Goal: Transaction & Acquisition: Subscribe to service/newsletter

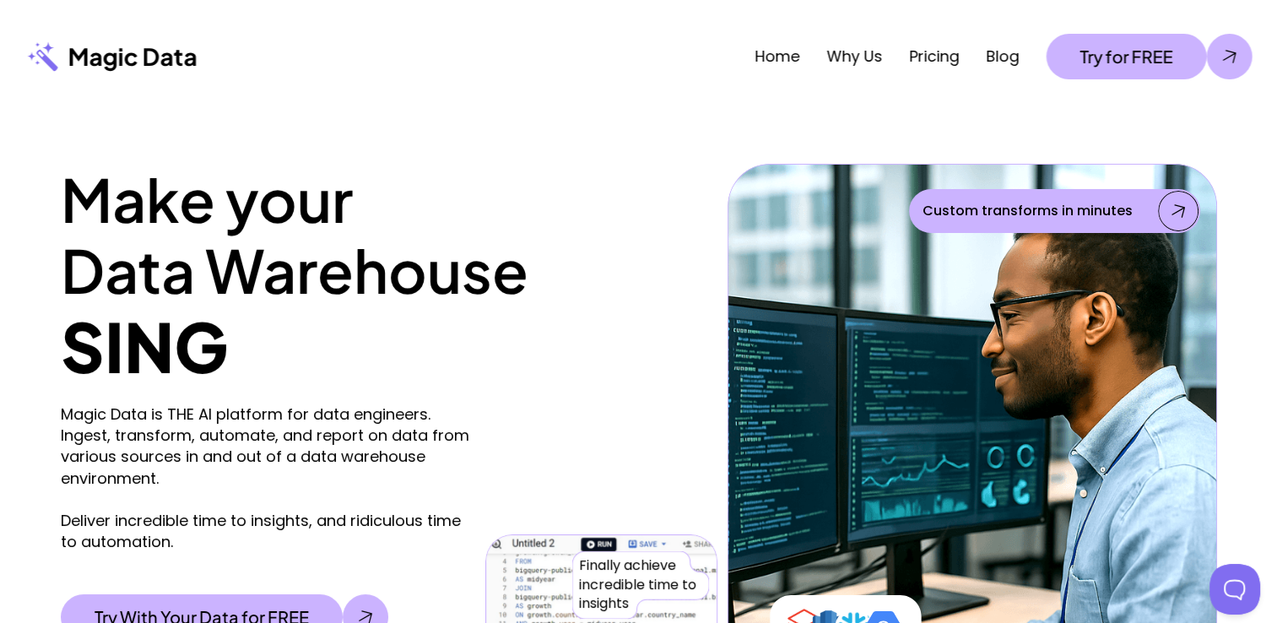
click at [1064, 211] on p "Custom transforms in minutes" at bounding box center [1028, 211] width 210 height 20
click at [773, 56] on link "Home" at bounding box center [777, 56] width 45 height 21
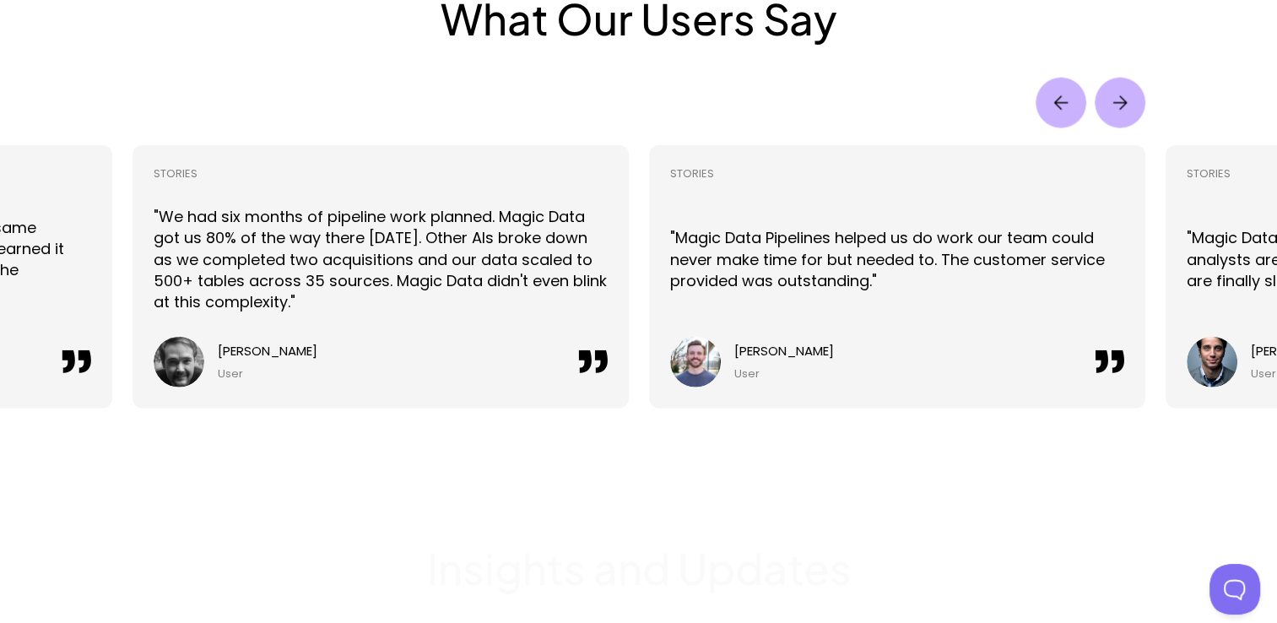
scroll to position [4052, 0]
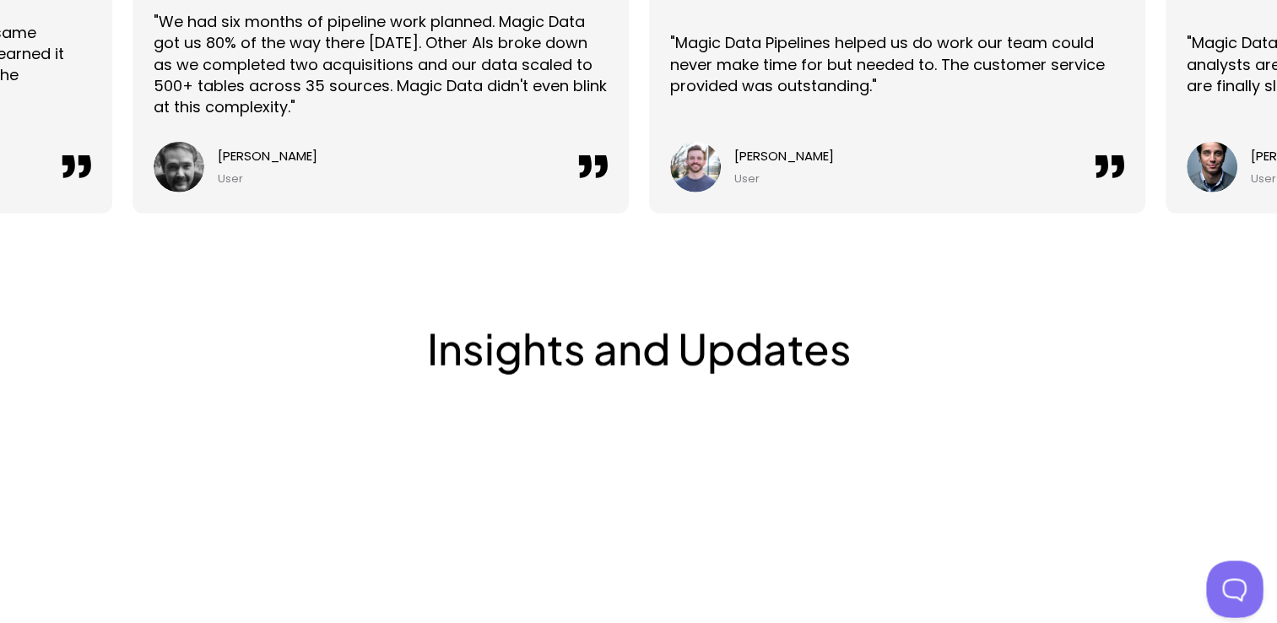
click at [1224, 588] on button at bounding box center [1231, 586] width 51 height 51
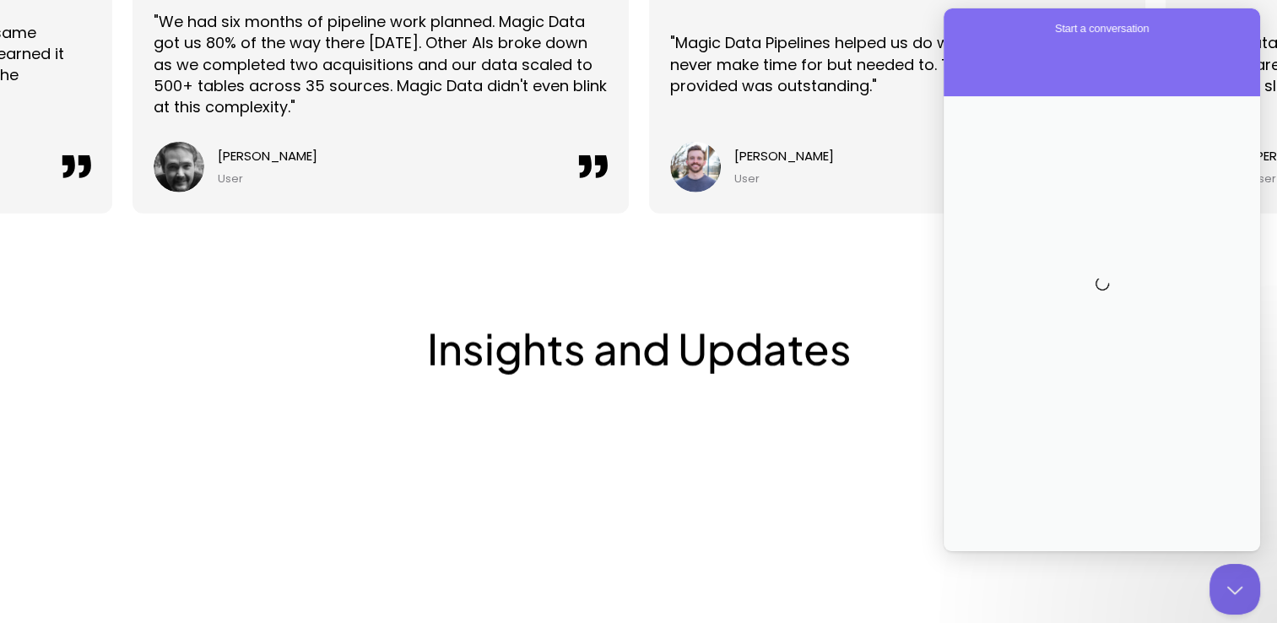
scroll to position [0, 0]
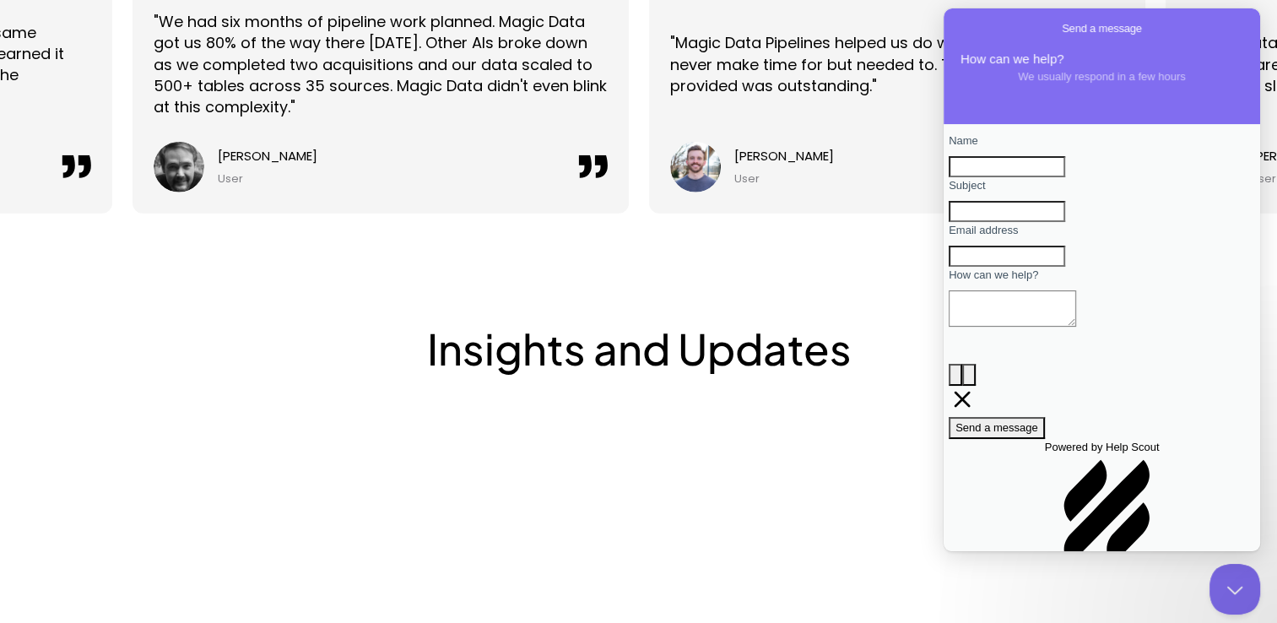
click at [1021, 327] on textarea "How can we help?" at bounding box center [1012, 308] width 127 height 36
click at [1017, 327] on textarea "How can we help?" at bounding box center [1012, 308] width 127 height 36
click at [1010, 174] on input "Name" at bounding box center [1007, 167] width 116 height 22
click at [831, 276] on div "Insights and Updates Tutorials Read More [DATE] How to Onboard Free Public BigQ…" at bounding box center [638, 538] width 1277 height 649
click at [1029, 223] on input "Subject" at bounding box center [1007, 212] width 116 height 22
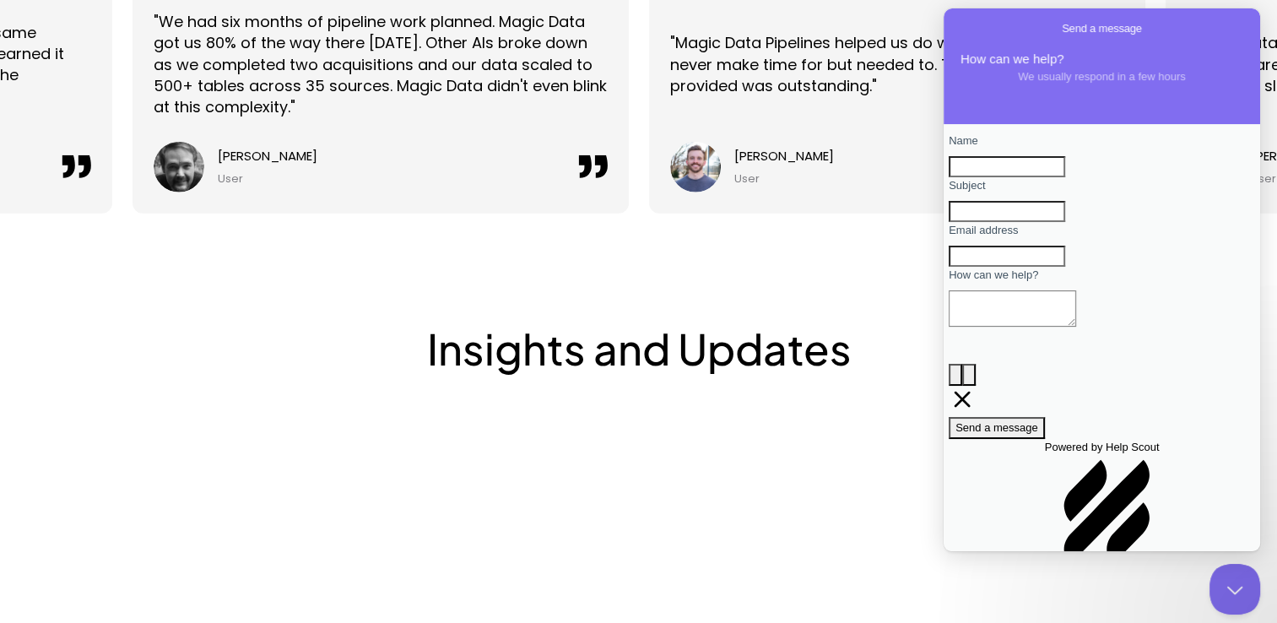
click at [706, 468] on img at bounding box center [638, 553] width 337 height 173
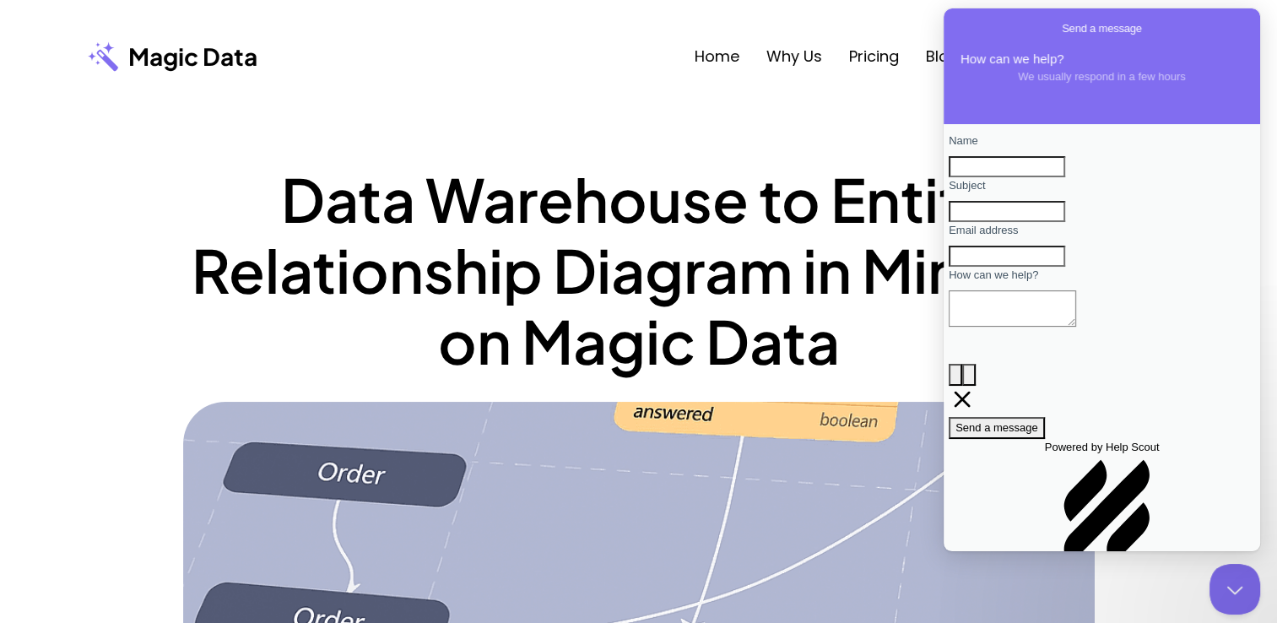
click at [566, 89] on nav "Magic Data Home Why Us Pricing Blog Try for FREE" at bounding box center [639, 56] width 1156 height 113
click at [800, 57] on link "Why Us" at bounding box center [794, 56] width 56 height 21
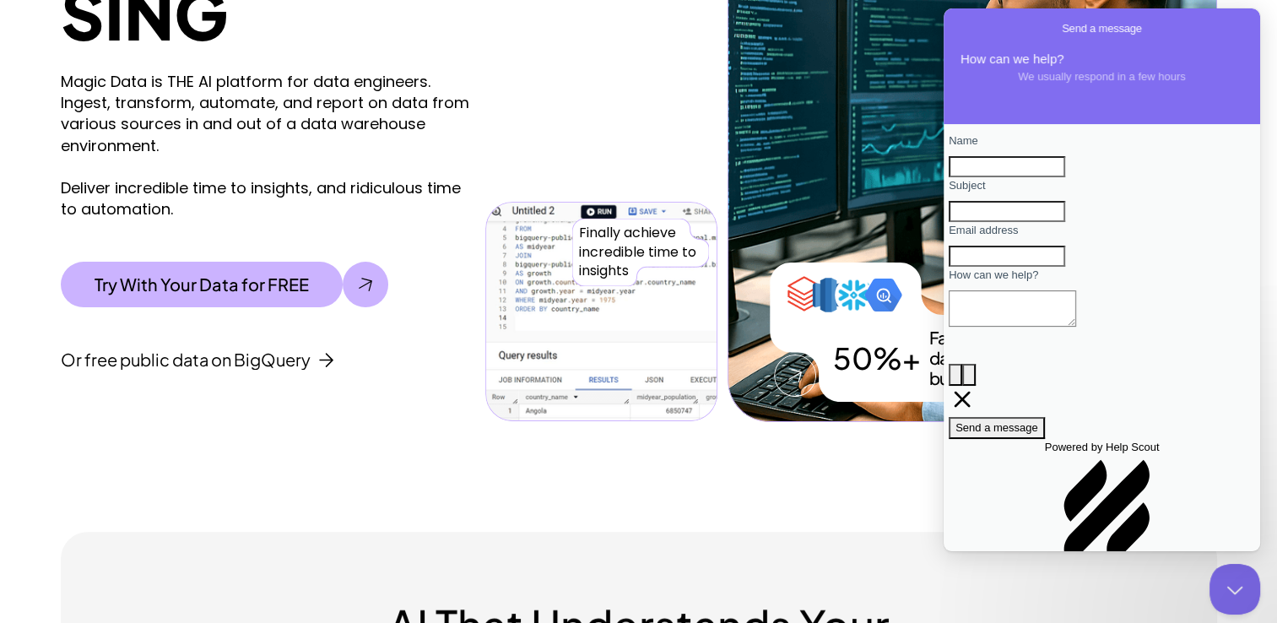
scroll to position [338, 0]
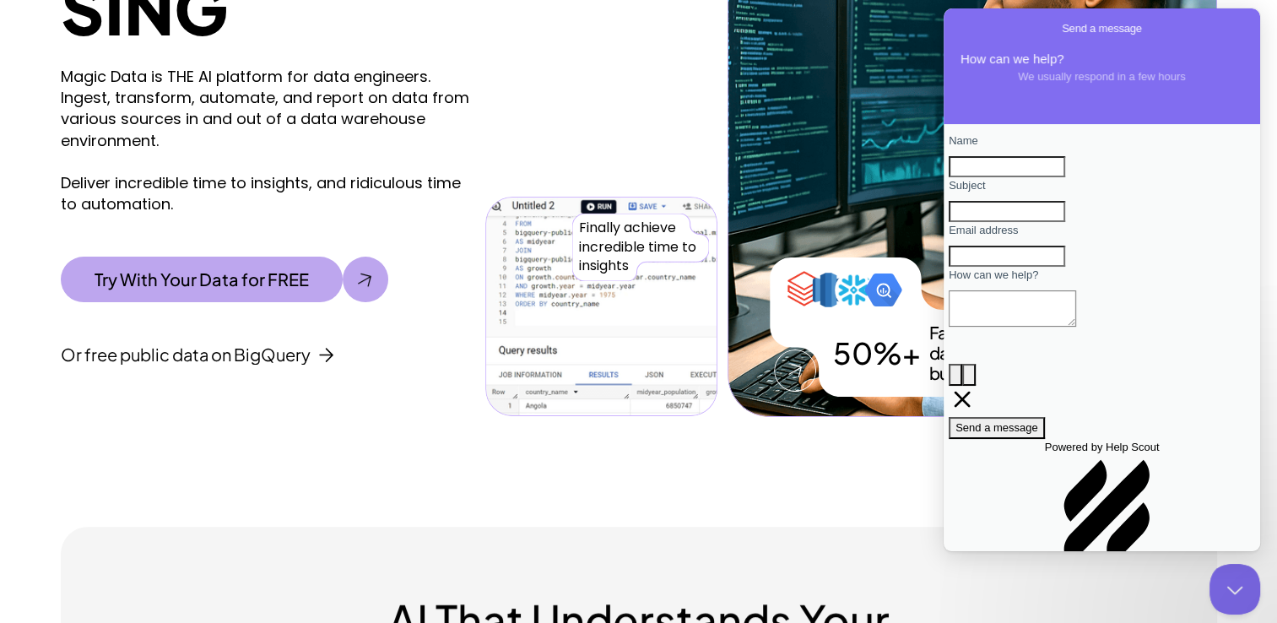
click at [277, 287] on p "Try With Your Data for FREE" at bounding box center [202, 279] width 214 height 20
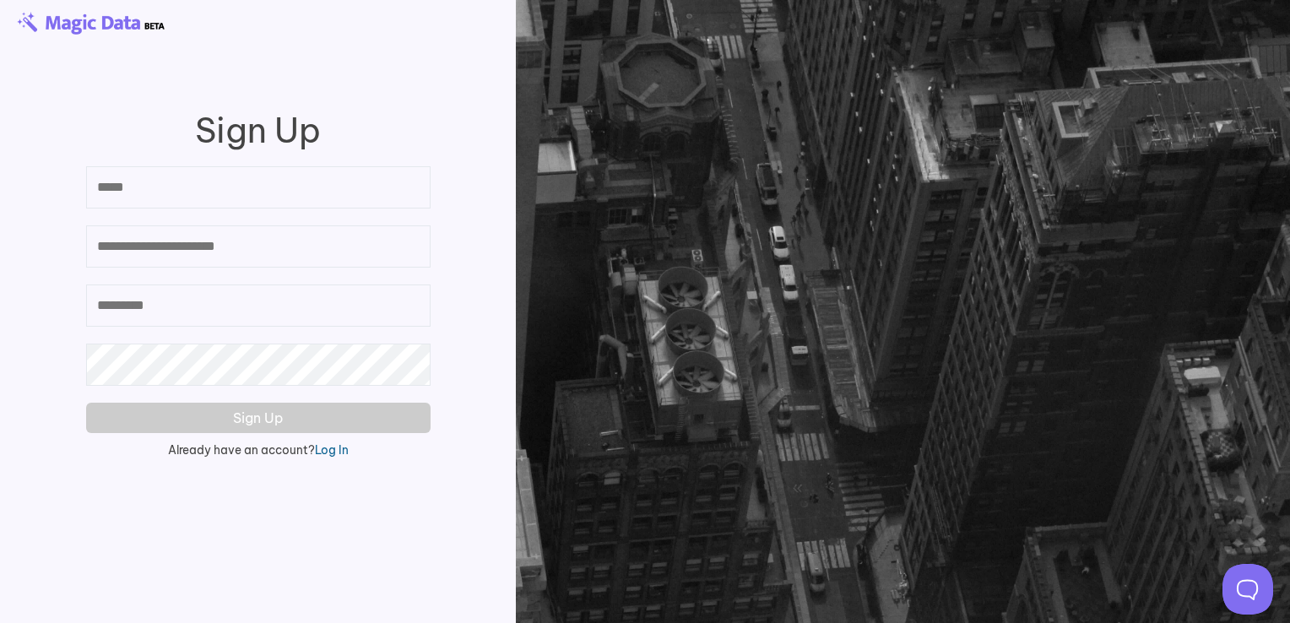
click at [199, 194] on input "email" at bounding box center [258, 187] width 344 height 42
type input "**********"
